Goal: Task Accomplishment & Management: Use online tool/utility

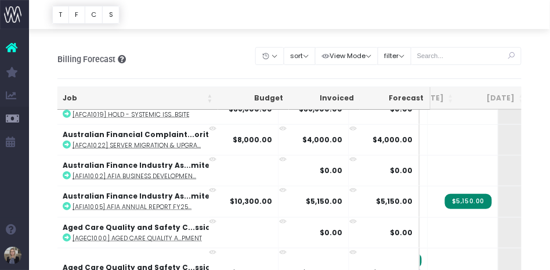
scroll to position [264, 103]
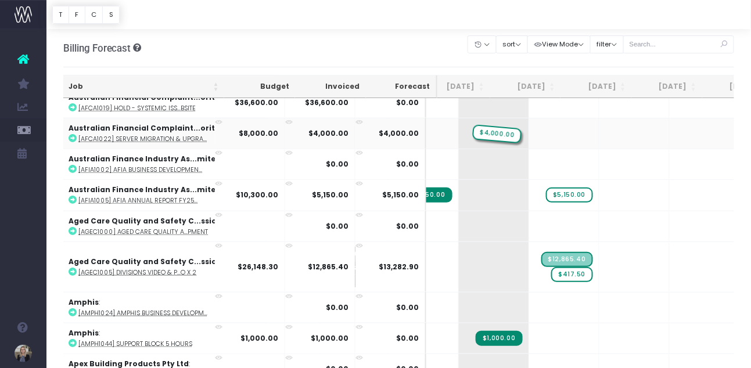
drag, startPoint x: 608, startPoint y: 128, endPoint x: 496, endPoint y: 128, distance: 111.5
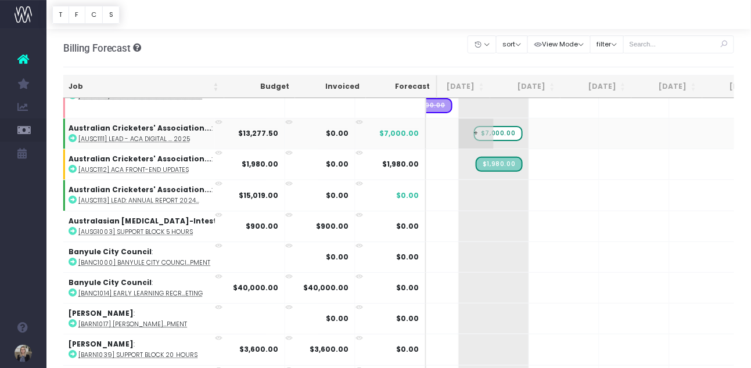
scroll to position [847, 160]
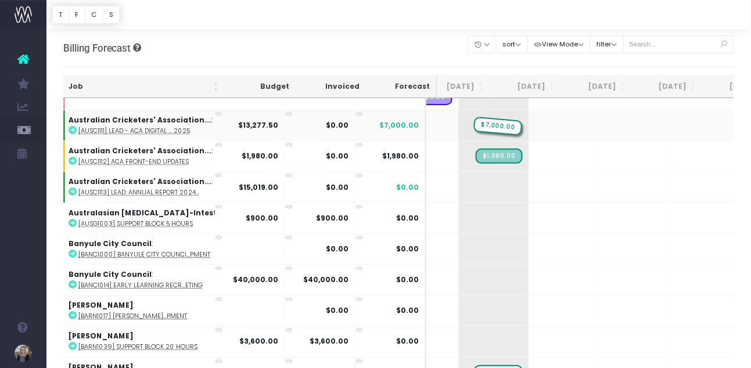
drag, startPoint x: 465, startPoint y: 118, endPoint x: 472, endPoint y: 104, distance: 15.9
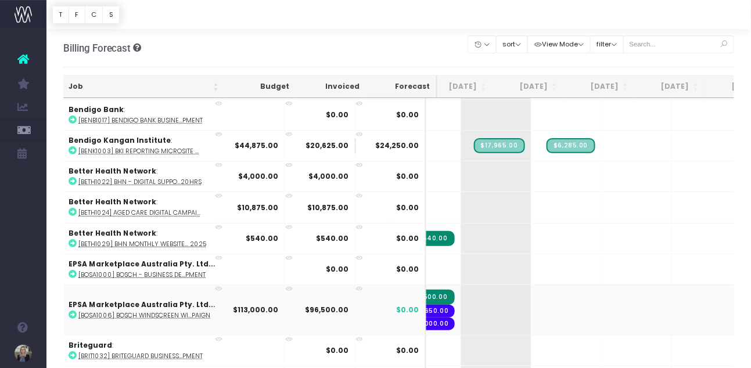
scroll to position [1158, 157]
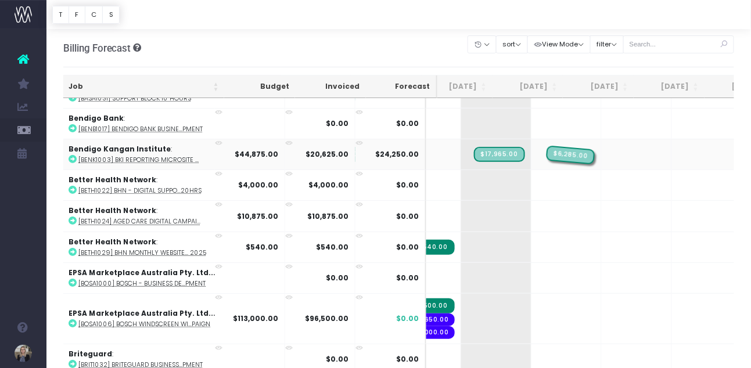
drag, startPoint x: 560, startPoint y: 146, endPoint x: 595, endPoint y: 146, distance: 34.8
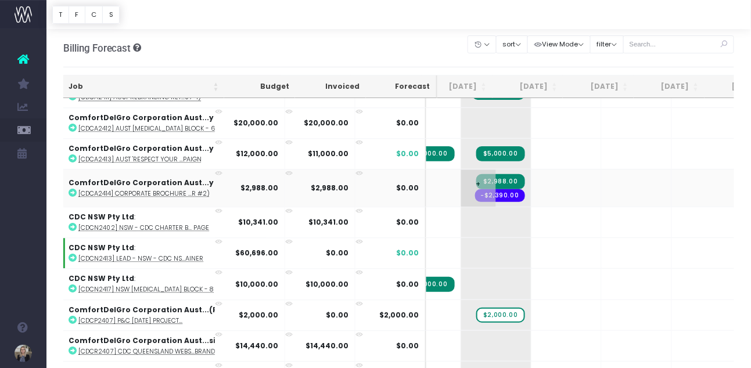
scroll to position [1960, 157]
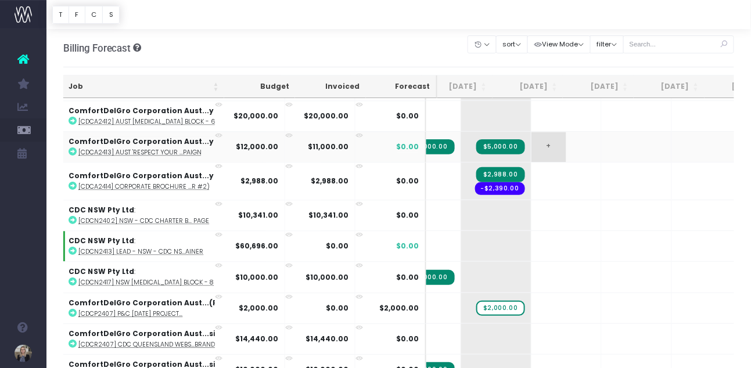
click at [531, 132] on span "+" at bounding box center [548, 147] width 35 height 30
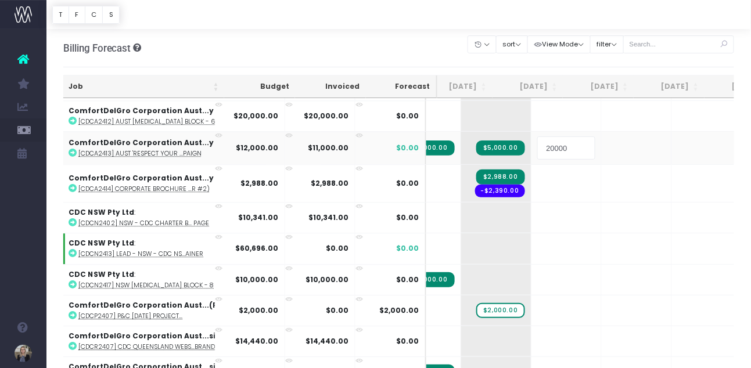
type input "2000"
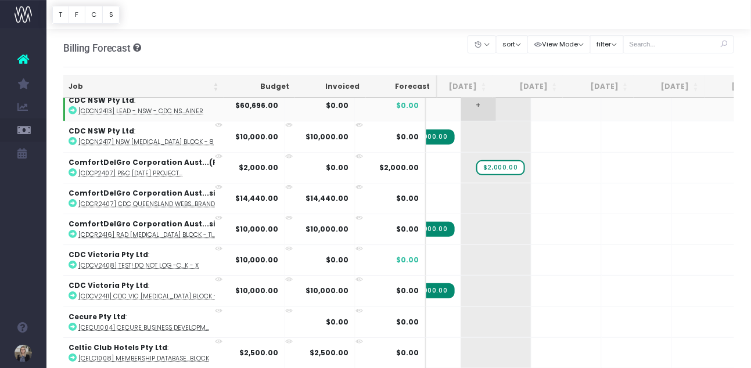
scroll to position [2101, 157]
click at [480, 160] on span "$2,000.00" at bounding box center [500, 167] width 48 height 15
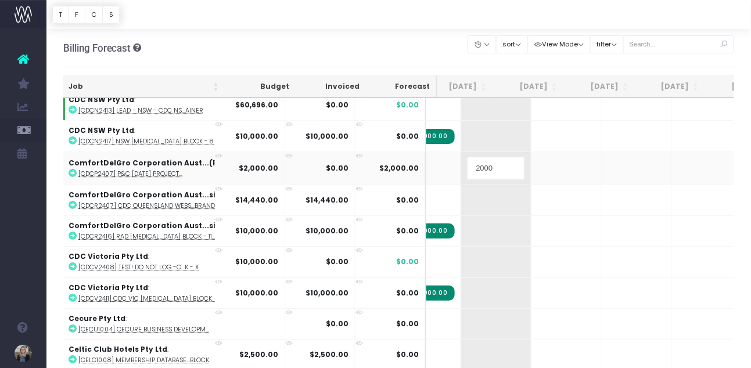
click at [440, 45] on div "Billing Forecast Overview of forecasted sales, cost and gross profit Clear Filt…" at bounding box center [398, 48] width 671 height 38
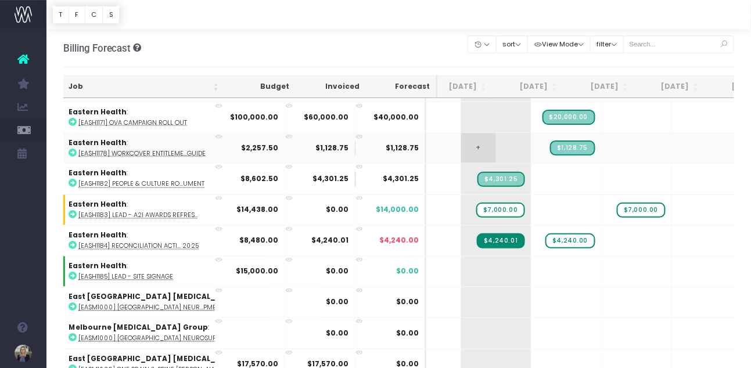
scroll to position [2894, 157]
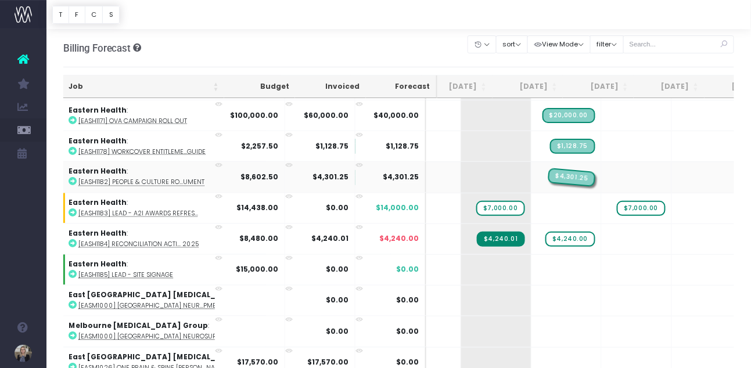
drag, startPoint x: 482, startPoint y: 162, endPoint x: 526, endPoint y: 160, distance: 44.2
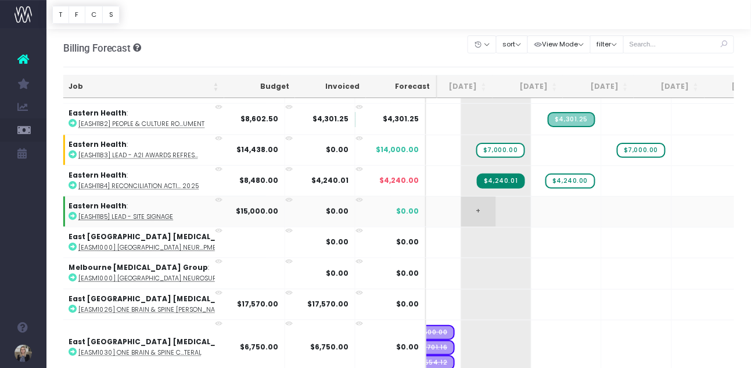
scroll to position [2953, 157]
click at [531, 196] on span "+" at bounding box center [548, 211] width 35 height 30
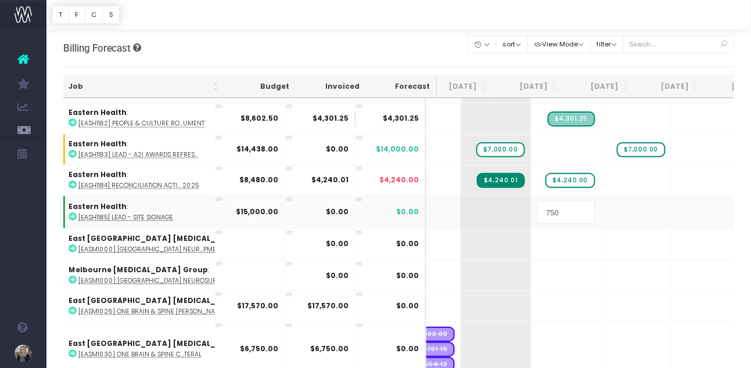
type input "7500"
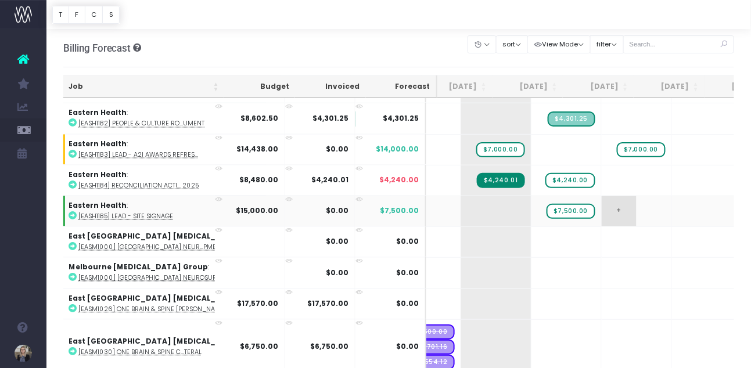
click at [550, 196] on span "+" at bounding box center [619, 211] width 35 height 30
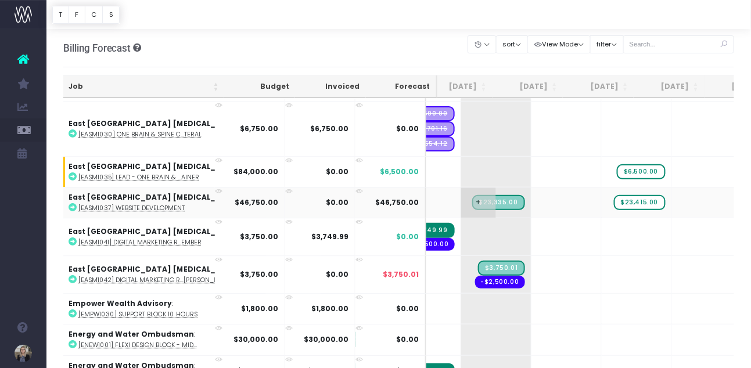
scroll to position [3179, 157]
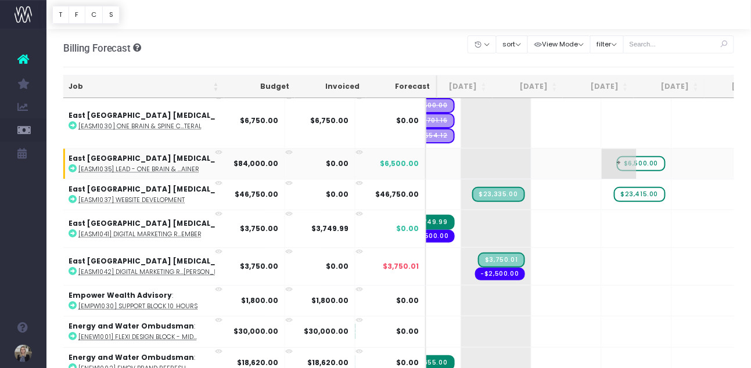
click at [550, 156] on span "$6,500.00" at bounding box center [641, 163] width 48 height 15
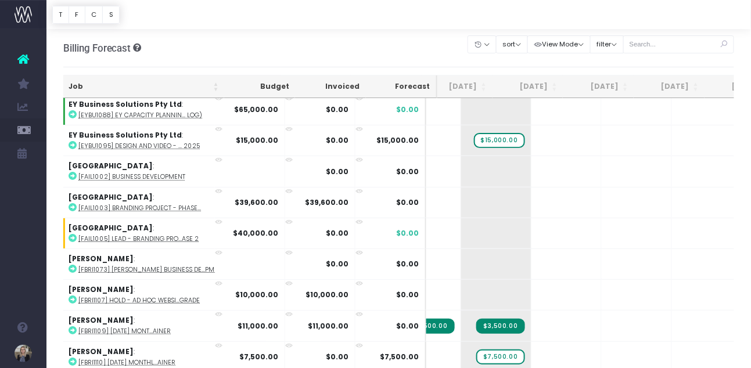
scroll to position [3526, 157]
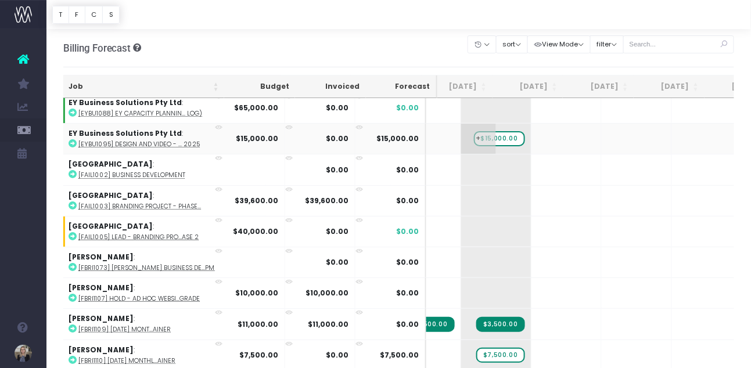
click at [461, 124] on span "+" at bounding box center [478, 139] width 35 height 30
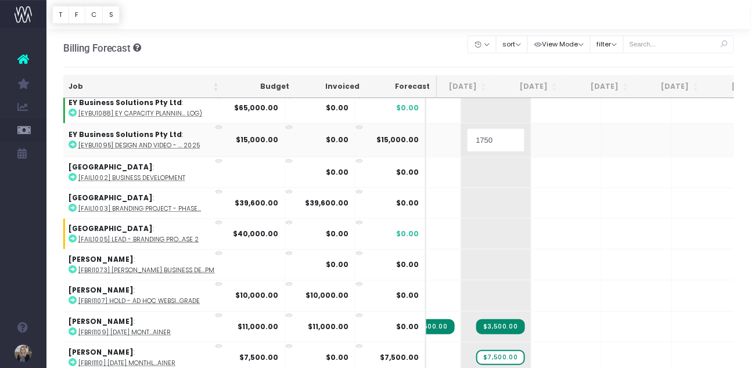
type input "17500"
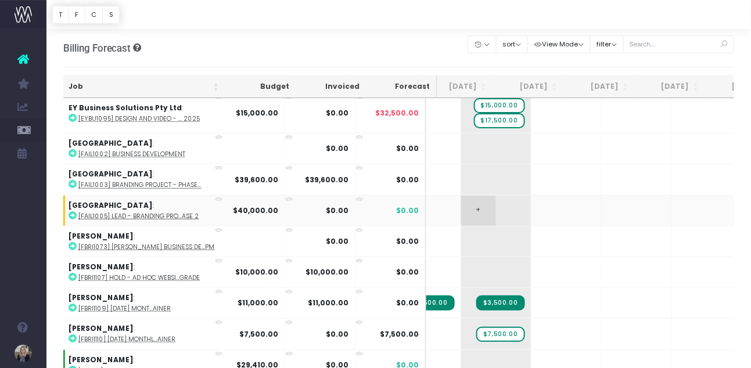
scroll to position [3513, 157]
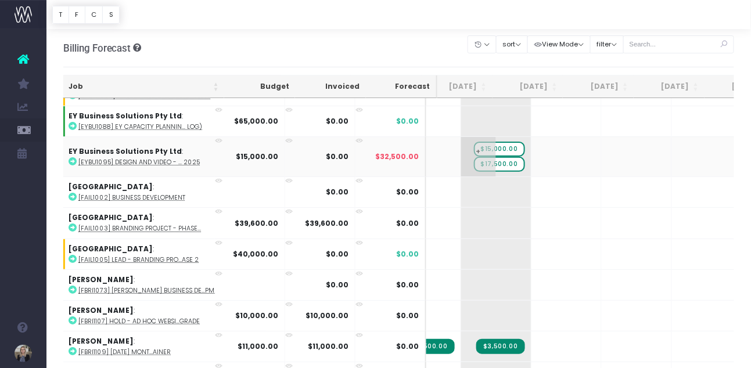
click at [474, 142] on span "$15,000.00" at bounding box center [499, 149] width 51 height 15
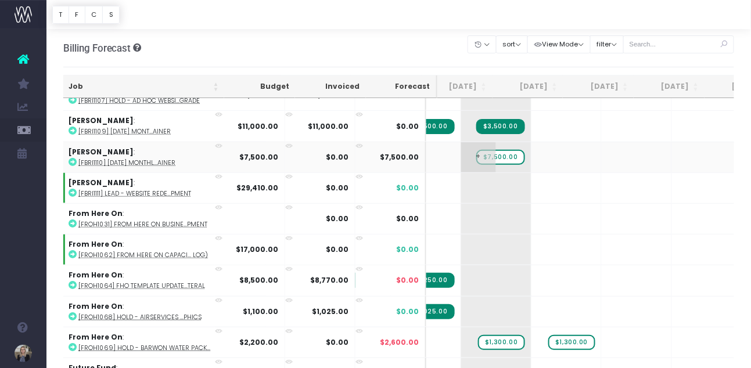
scroll to position [3674, 157]
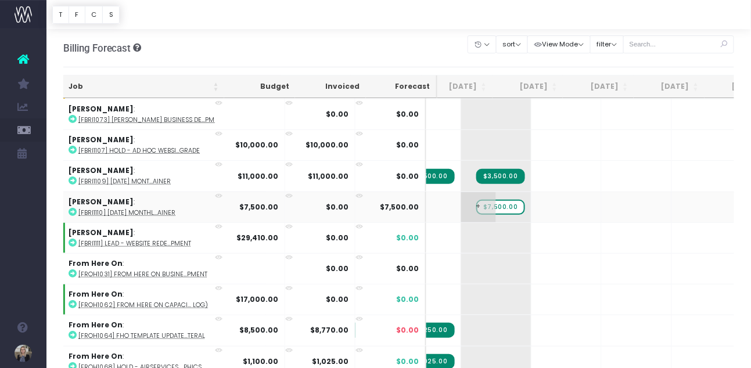
click at [477, 200] on span "$7,500.00" at bounding box center [500, 207] width 48 height 15
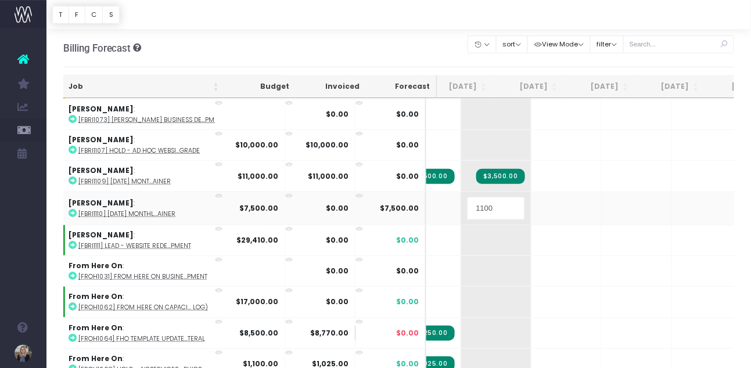
type input "11000"
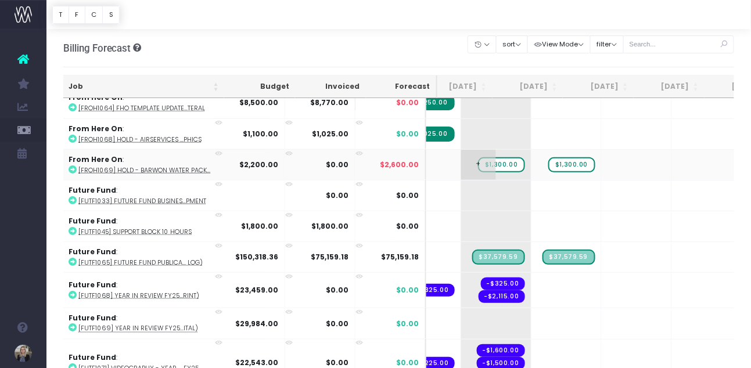
scroll to position [3911, 157]
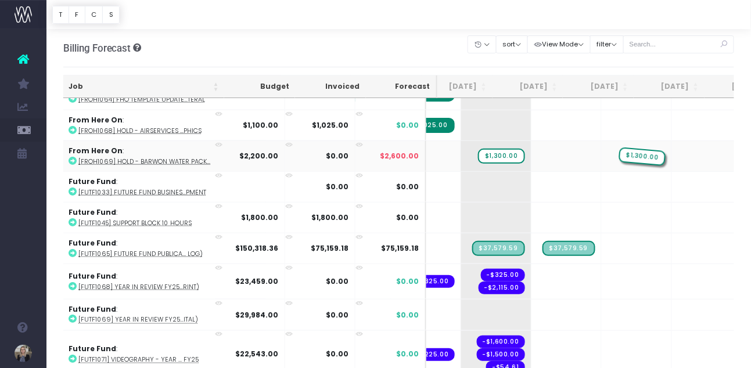
drag, startPoint x: 545, startPoint y: 135, endPoint x: 611, endPoint y: 136, distance: 66.2
click at [531, 141] on span "+" at bounding box center [548, 156] width 35 height 30
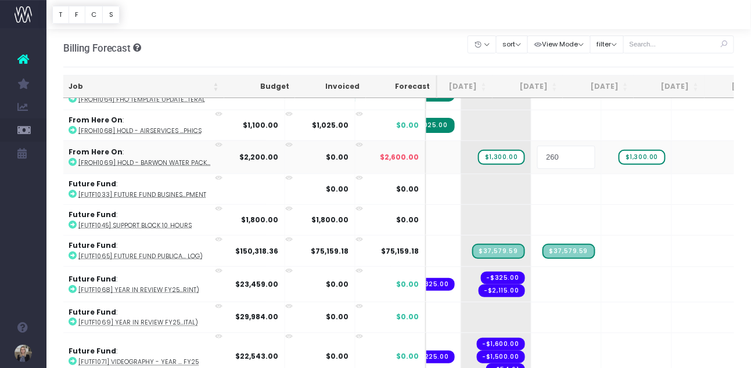
type input "2600"
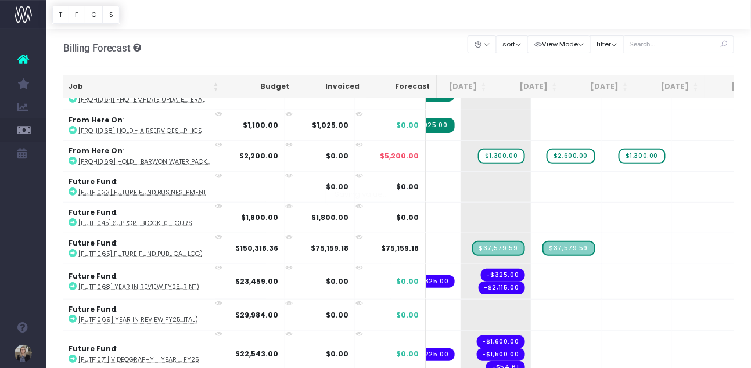
click at [550, 149] on span "$1,300.00" at bounding box center [641, 156] width 46 height 15
click at [478, 149] on span "$1,300.00" at bounding box center [501, 156] width 46 height 15
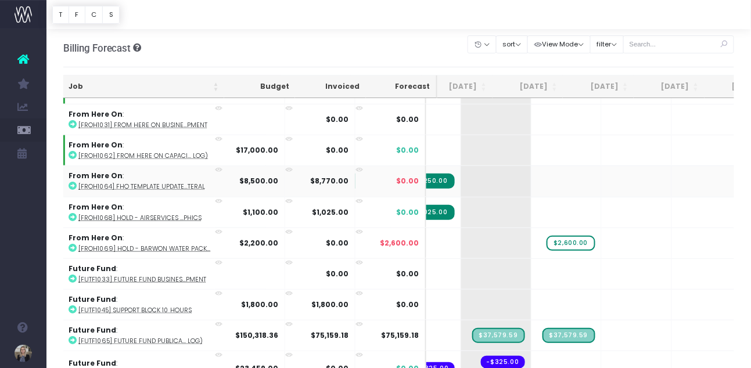
scroll to position [3824, 157]
click at [461, 165] on span "+" at bounding box center [478, 180] width 35 height 30
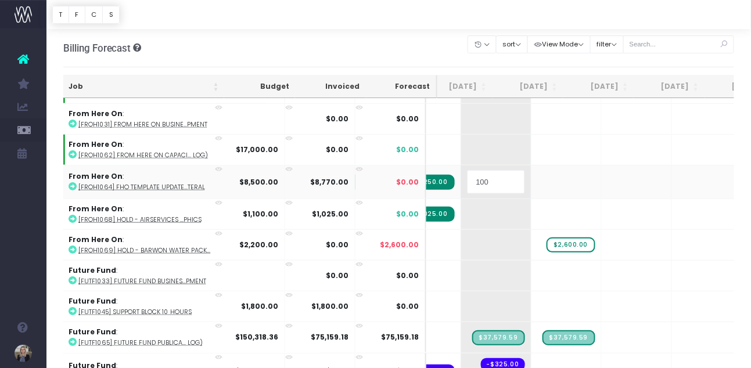
type input "1000"
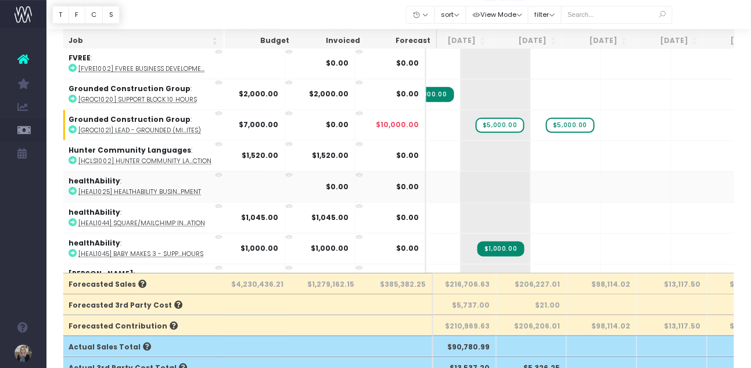
scroll to position [4177, 158]
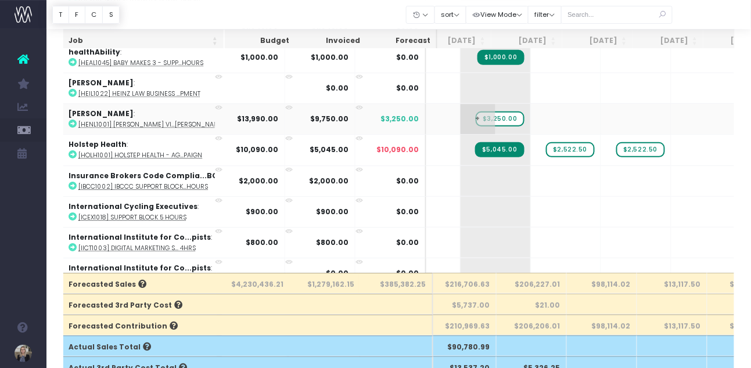
scroll to position [4370, 158]
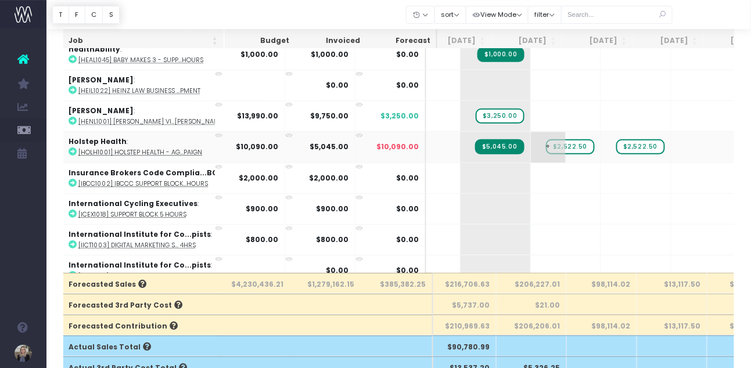
click at [555, 139] on span "$2,522.50" at bounding box center [570, 146] width 48 height 15
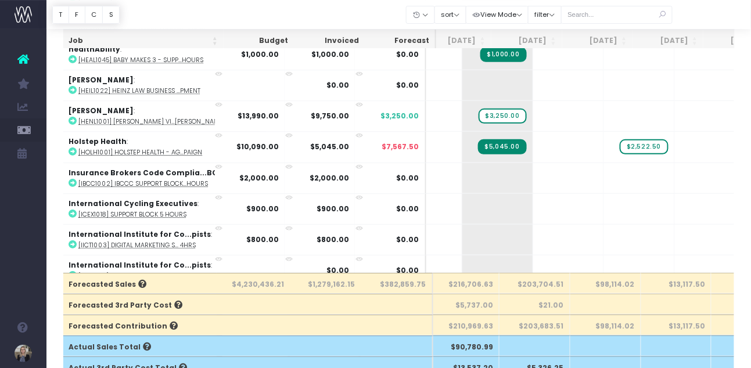
click at [620, 139] on span "$2,522.50" at bounding box center [644, 146] width 48 height 15
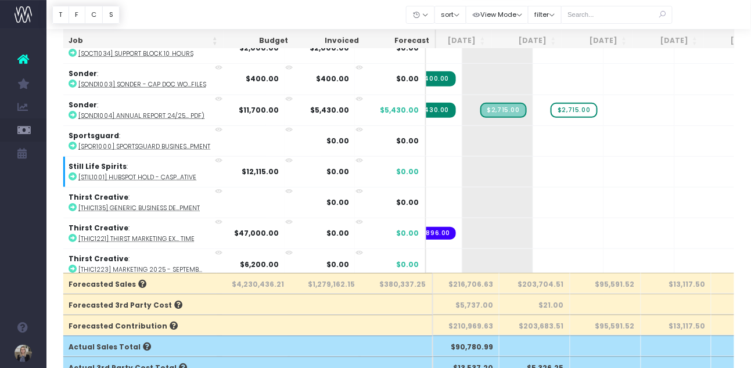
scroll to position [7143, 158]
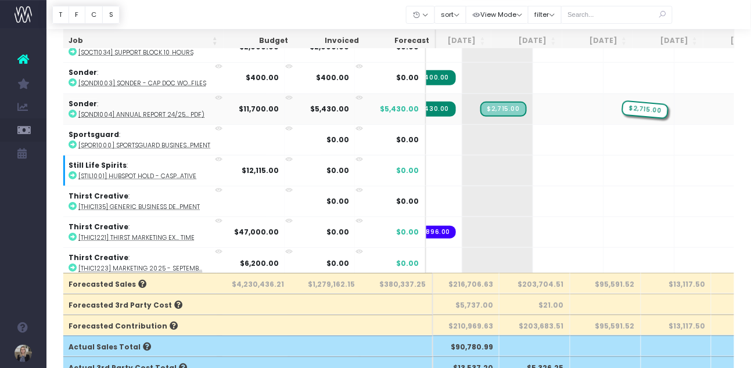
drag, startPoint x: 559, startPoint y: 67, endPoint x: 601, endPoint y: 66, distance: 41.8
drag, startPoint x: 491, startPoint y: 71, endPoint x: 534, endPoint y: 67, distance: 43.2
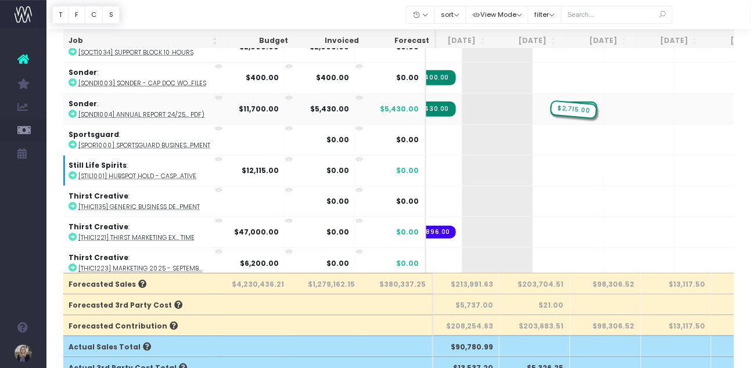
drag, startPoint x: 616, startPoint y: 67, endPoint x: 519, endPoint y: 67, distance: 97.6
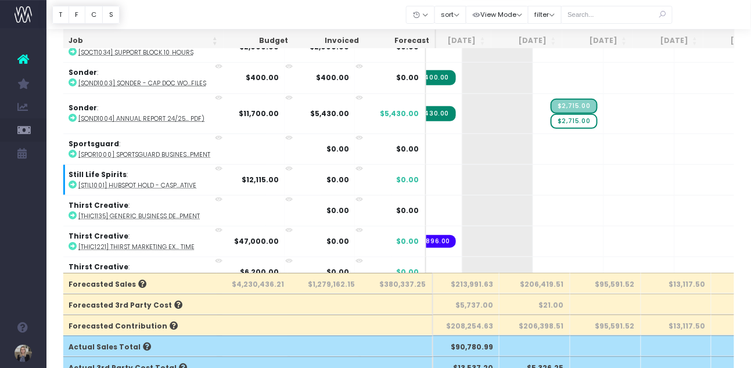
click at [706, 20] on div at bounding box center [398, 14] width 704 height 29
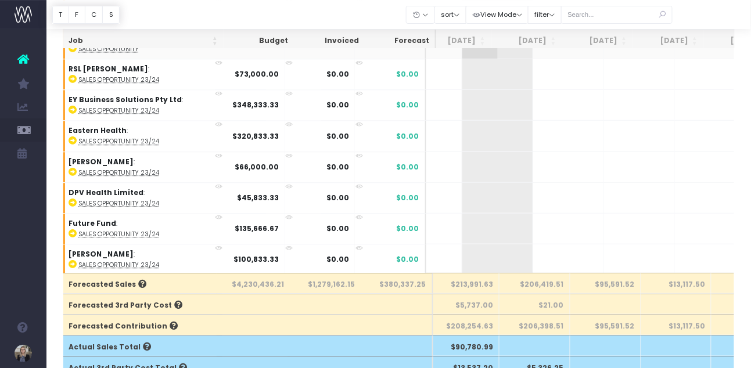
scroll to position [7778, 158]
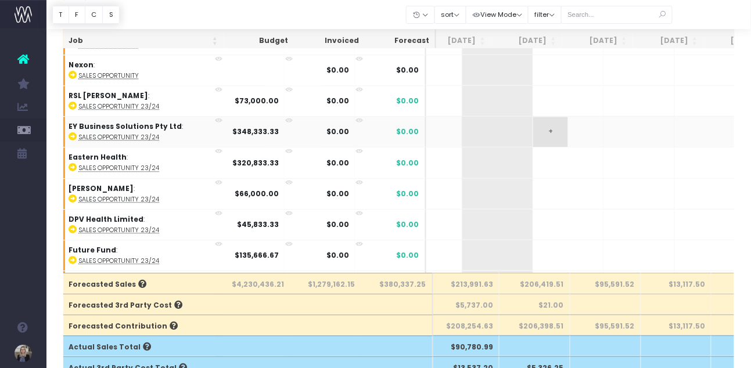
click at [533, 117] on span "+" at bounding box center [550, 132] width 35 height 30
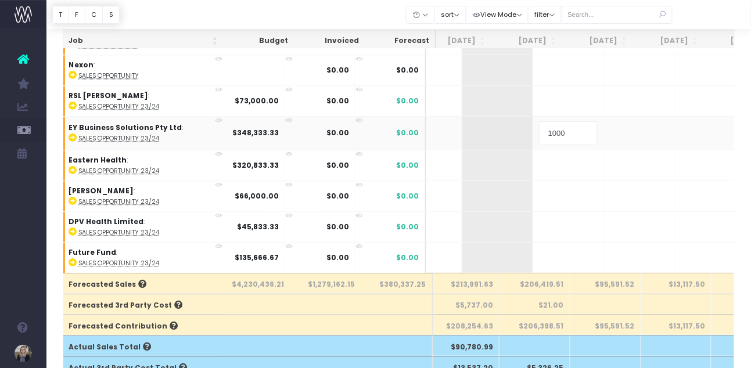
type input "10000"
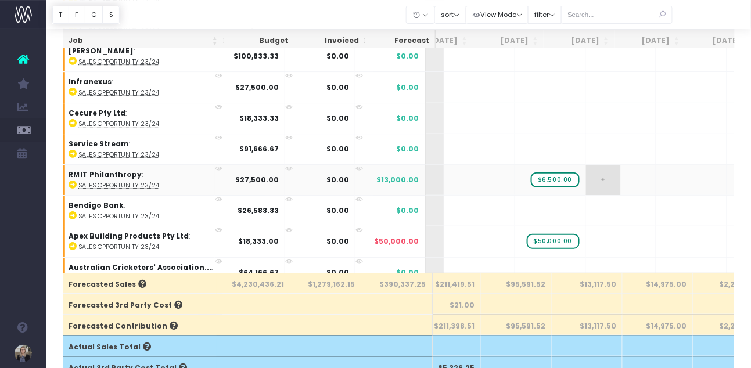
scroll to position [0, 262]
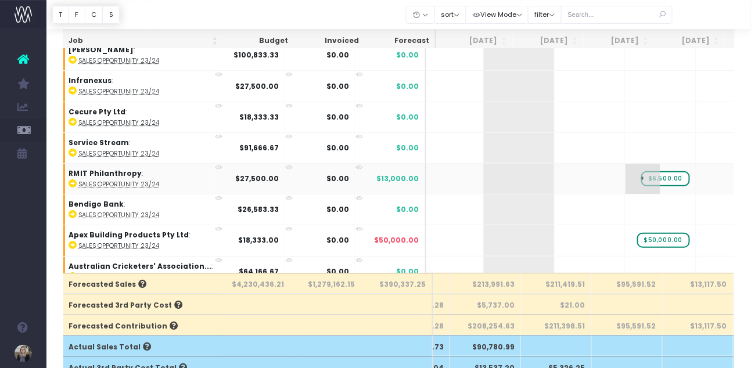
click at [641, 171] on span "$6,500.00" at bounding box center [665, 178] width 48 height 15
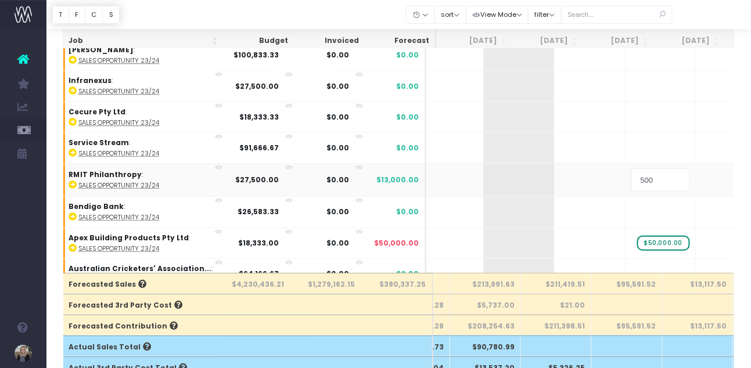
type input "5000"
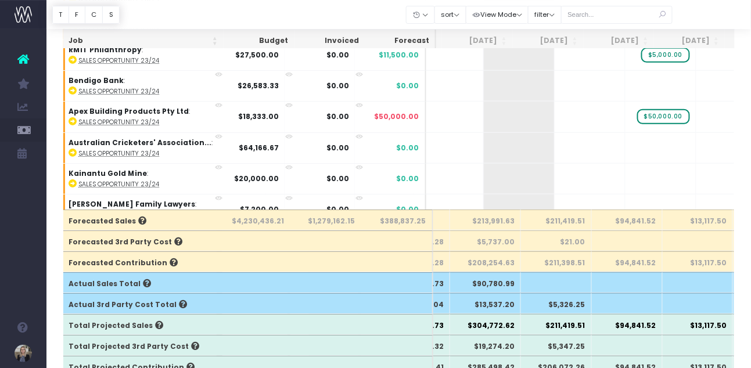
click at [484, 225] on span "+" at bounding box center [501, 240] width 35 height 30
type input "6000"
click at [504, 230] on span "$10,000.00" at bounding box center [522, 237] width 51 height 15
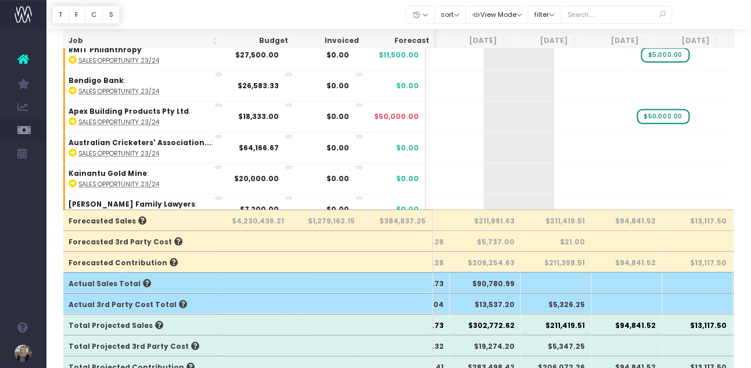
click at [500, 233] on span "$6,000.00" at bounding box center [524, 240] width 48 height 15
